Goal: Task Accomplishment & Management: Complete application form

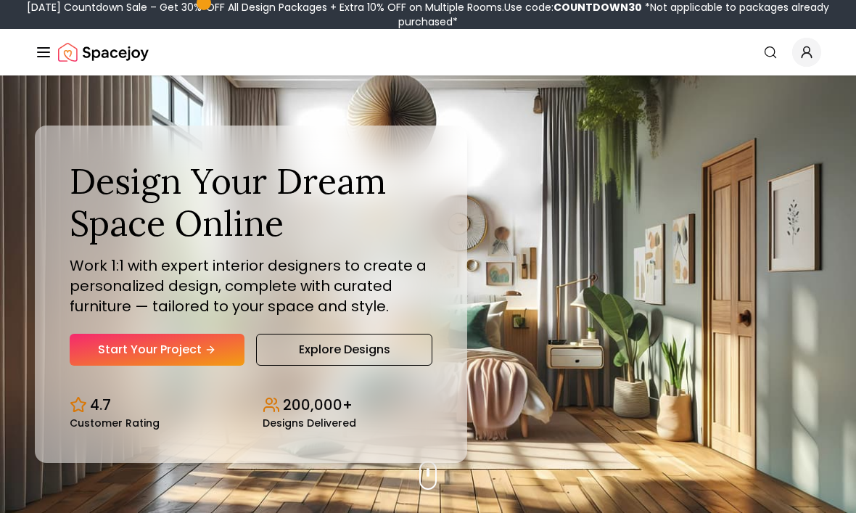
click at [151, 366] on link "Start Your Project" at bounding box center [157, 350] width 175 height 32
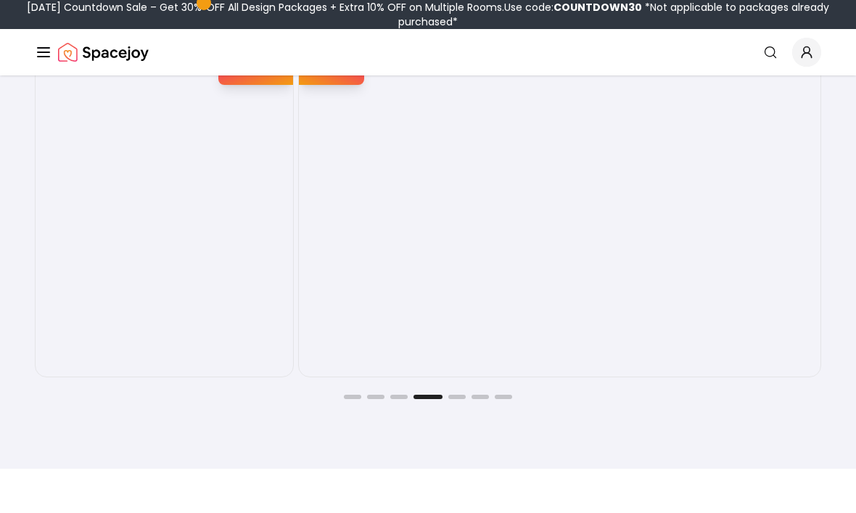
scroll to position [2308, 0]
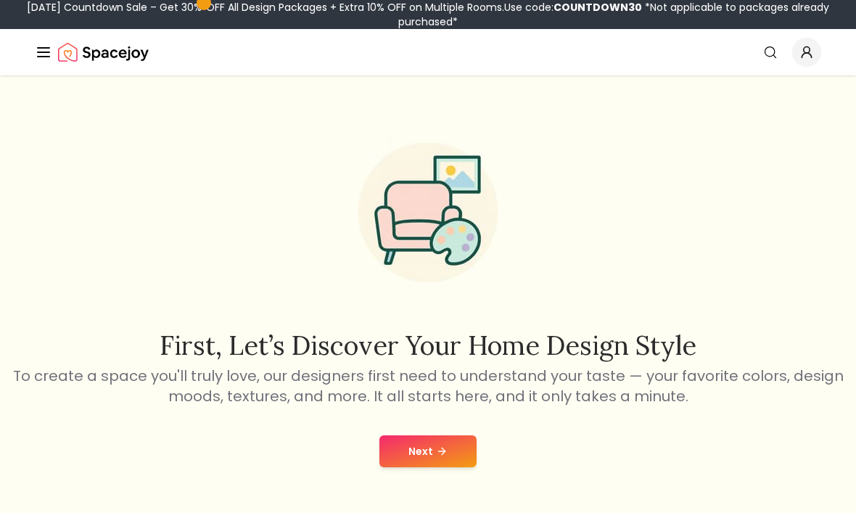
click at [445, 462] on button "Next" at bounding box center [427, 451] width 97 height 32
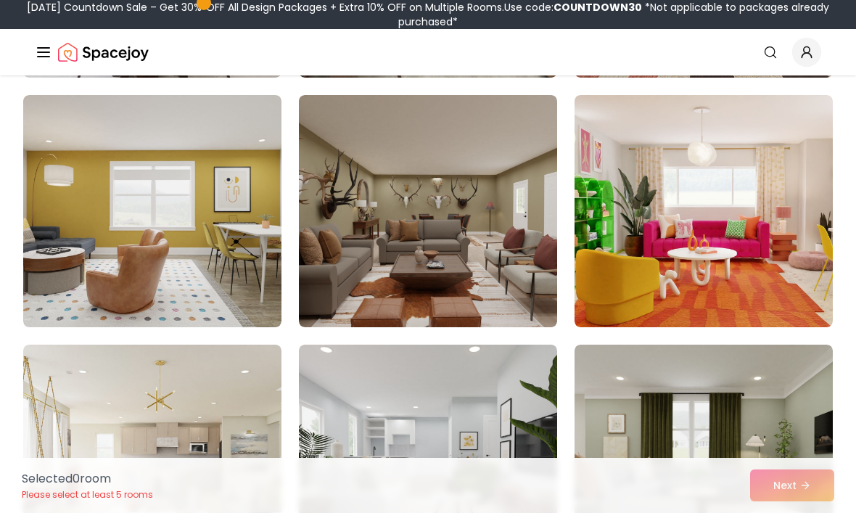
scroll to position [4591, 0]
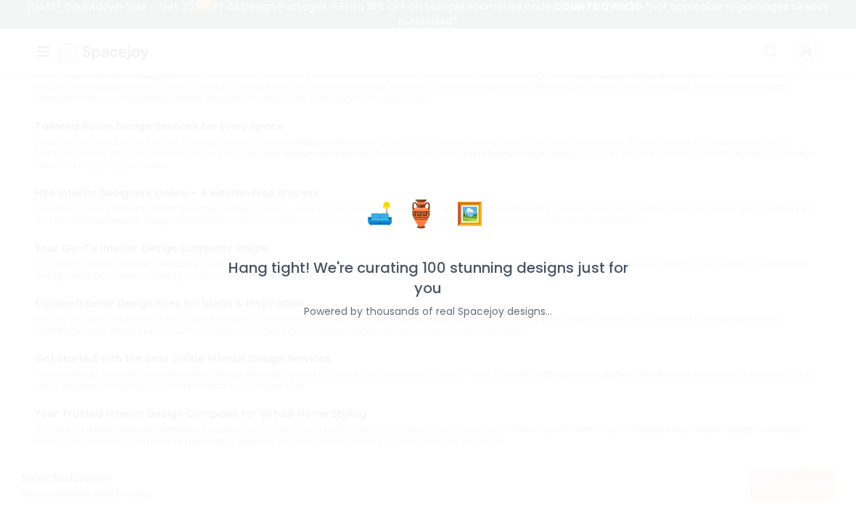
scroll to position [1366, 0]
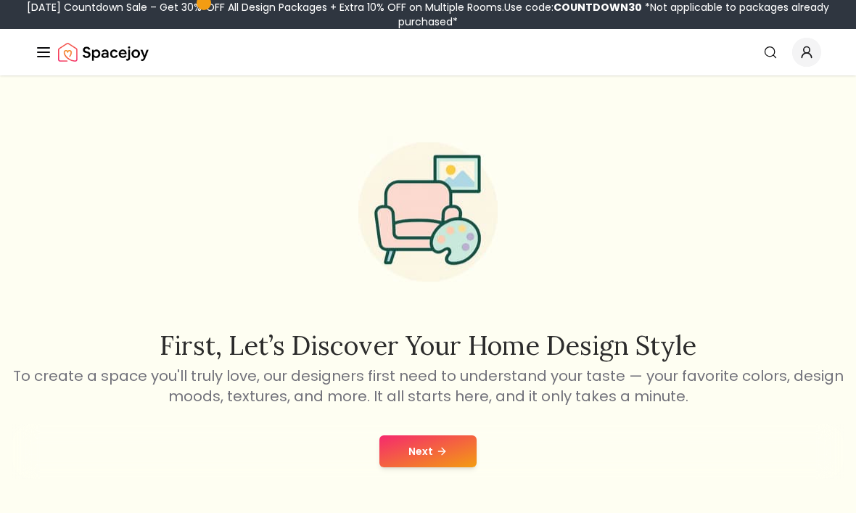
click at [424, 456] on button "Next" at bounding box center [427, 451] width 97 height 32
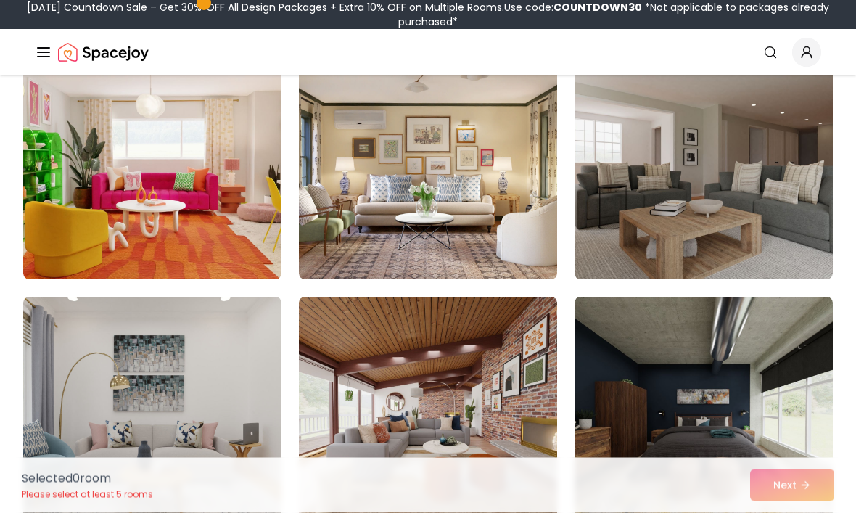
scroll to position [4131, 0]
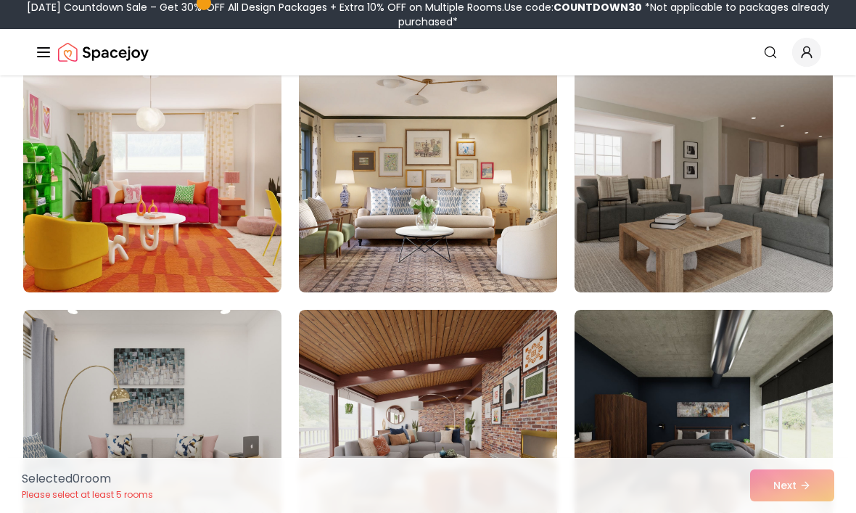
click at [147, 139] on img at bounding box center [152, 176] width 258 height 232
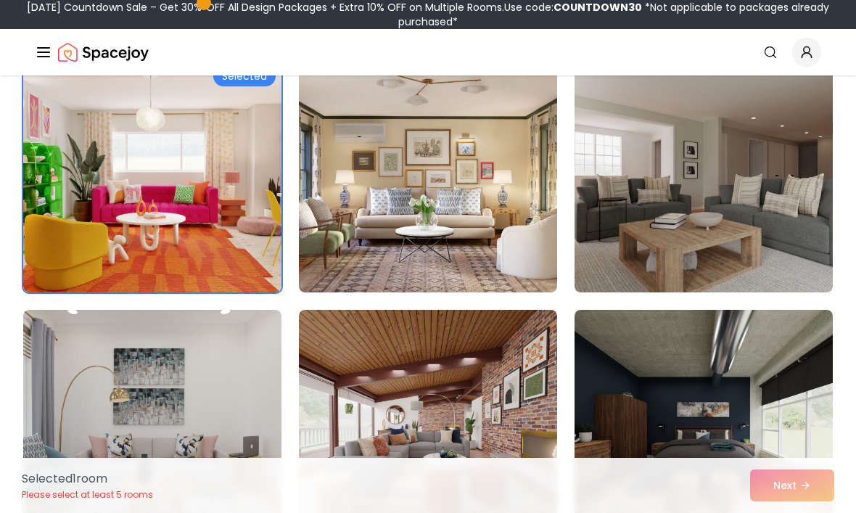
click at [160, 178] on img at bounding box center [152, 176] width 258 height 232
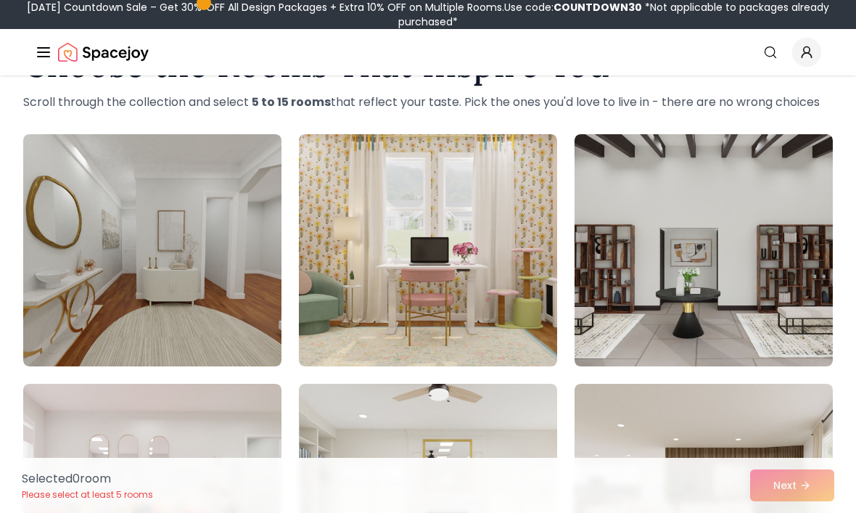
scroll to position [0, 0]
